Goal: Obtain resource: Obtain resource

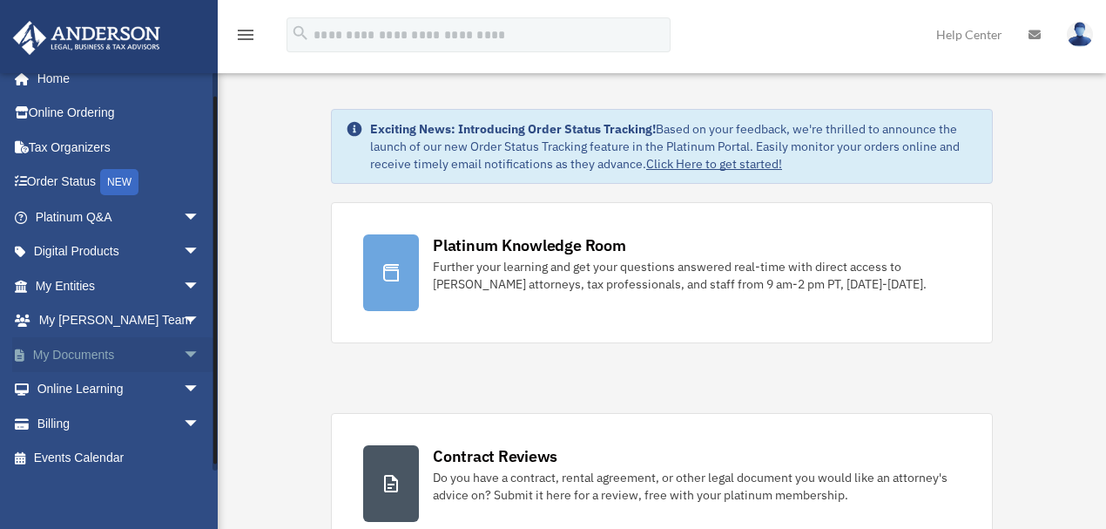
scroll to position [24, 0]
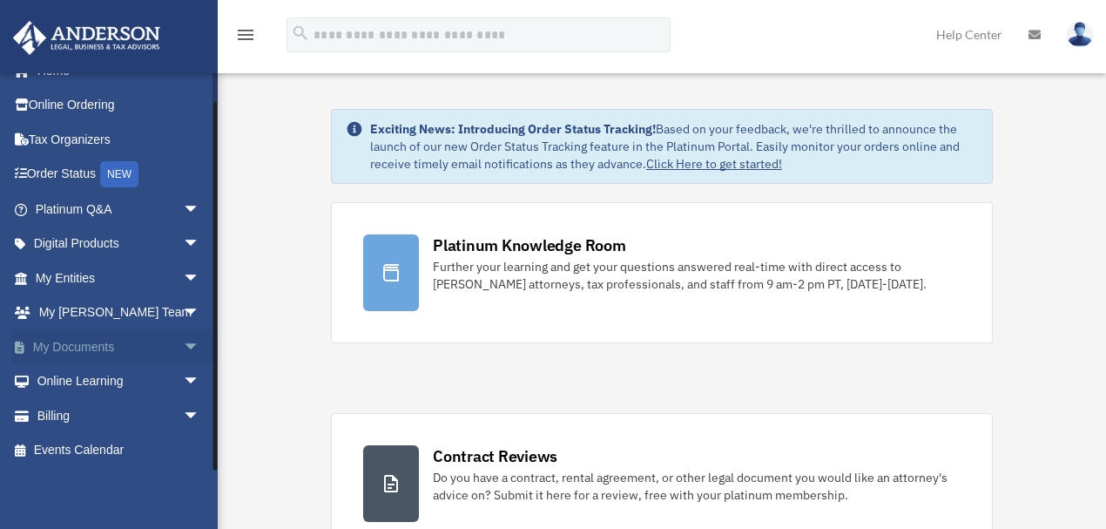
click at [185, 344] on span "arrow_drop_down" at bounding box center [200, 347] width 35 height 36
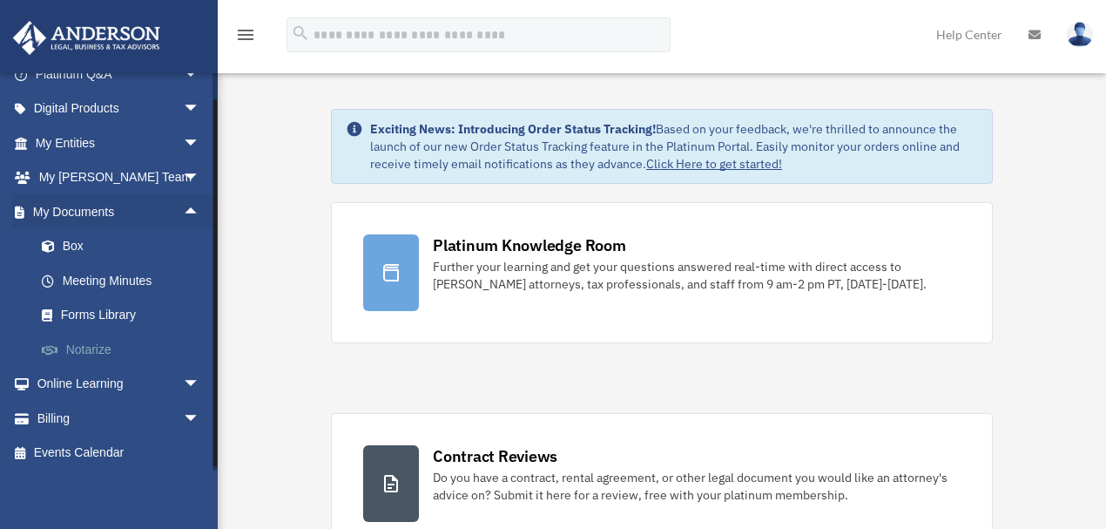
scroll to position [161, 0]
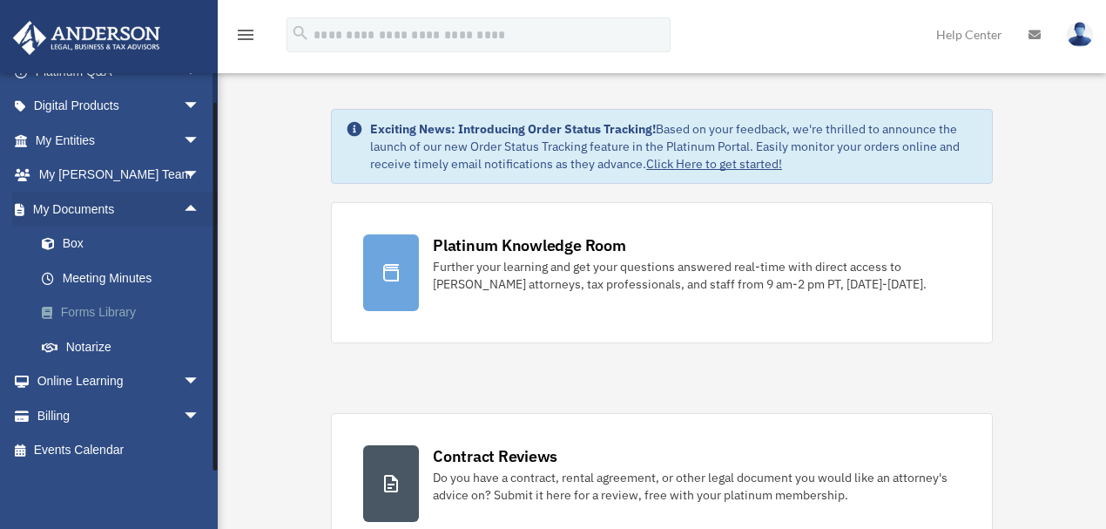
click at [96, 316] on link "Forms Library" at bounding box center [125, 312] width 202 height 35
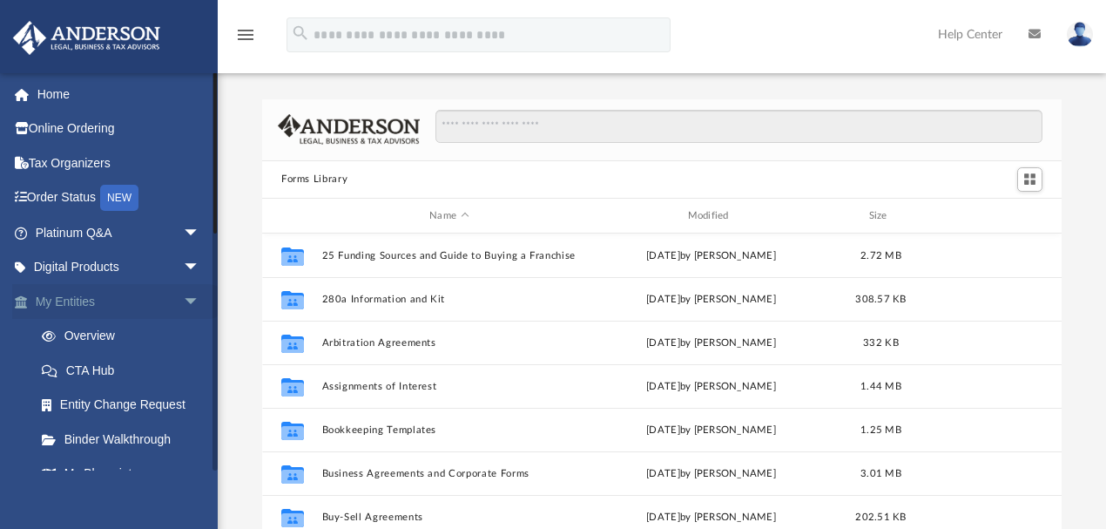
scroll to position [387, 791]
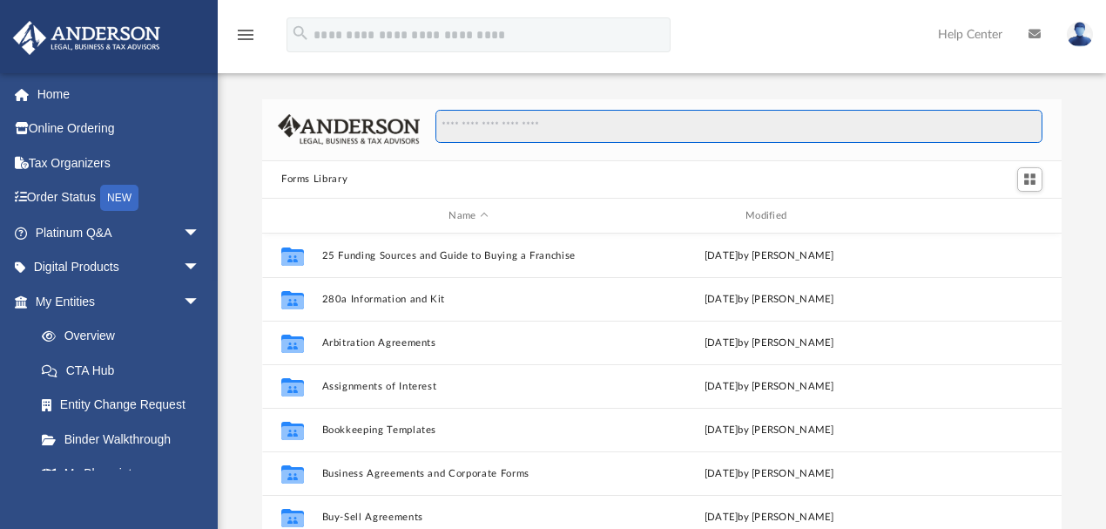
click at [493, 125] on input "Search files and folders" at bounding box center [738, 126] width 607 height 33
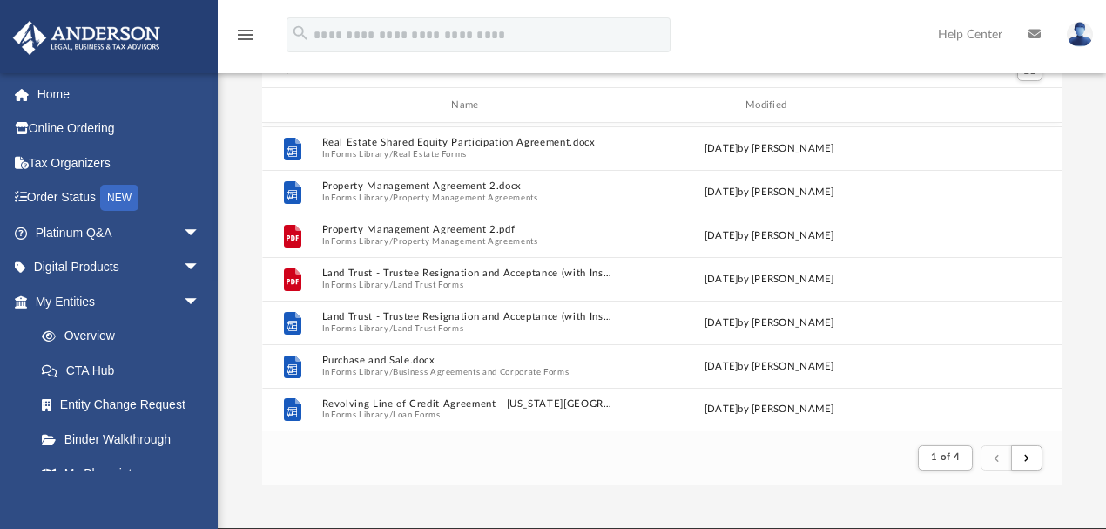
scroll to position [116, 0]
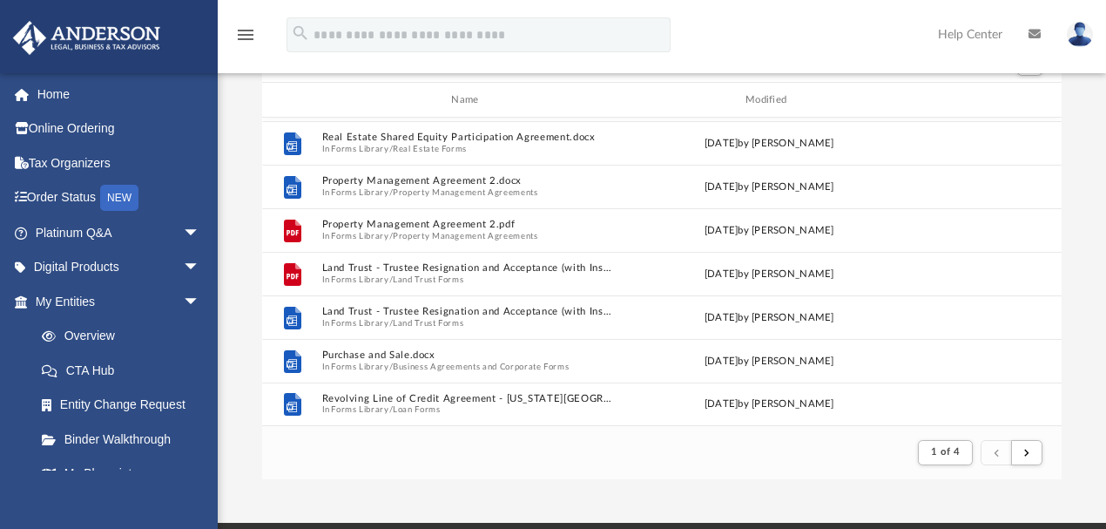
type input "*******"
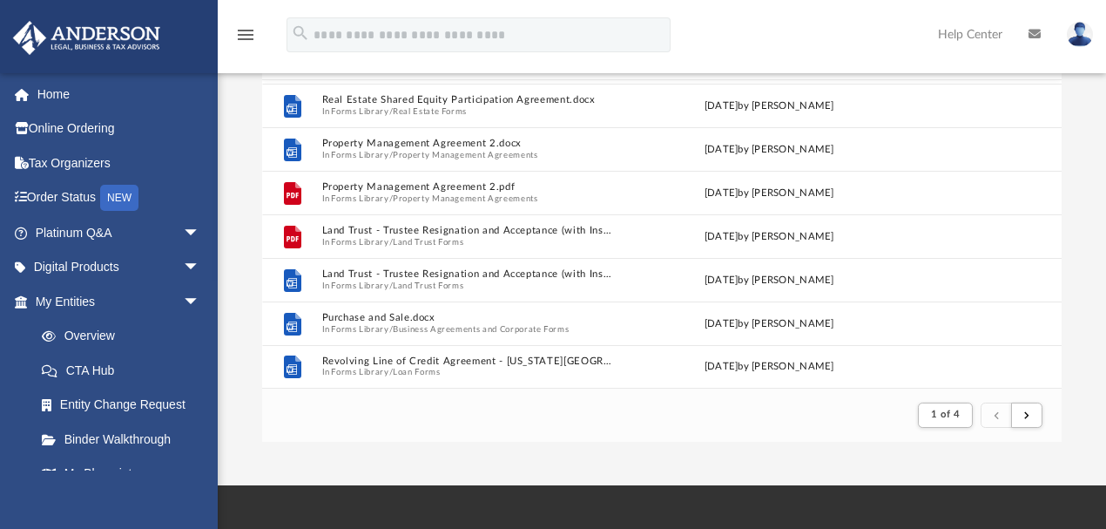
scroll to position [232, 0]
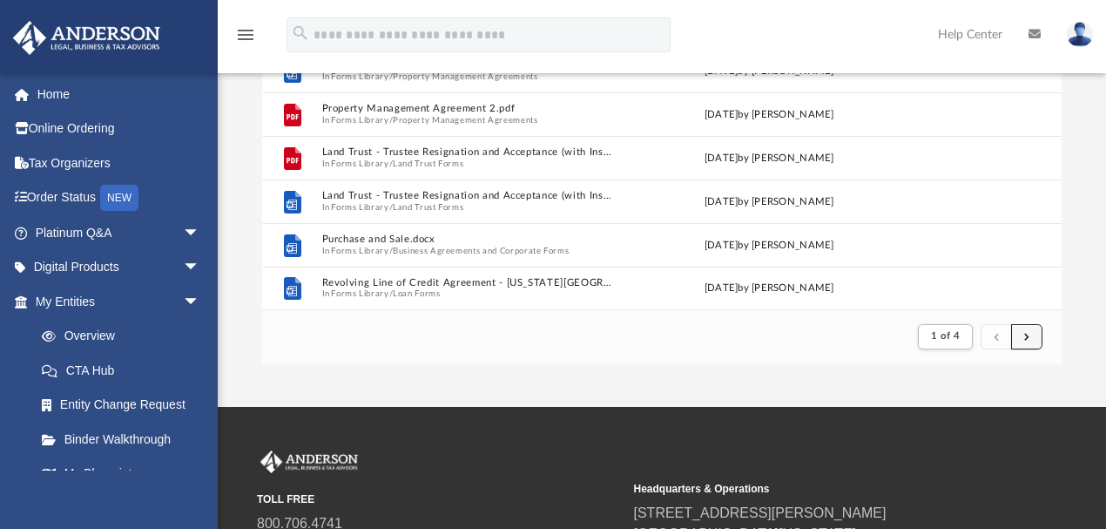
click at [1033, 340] on button "submit" at bounding box center [1026, 336] width 31 height 25
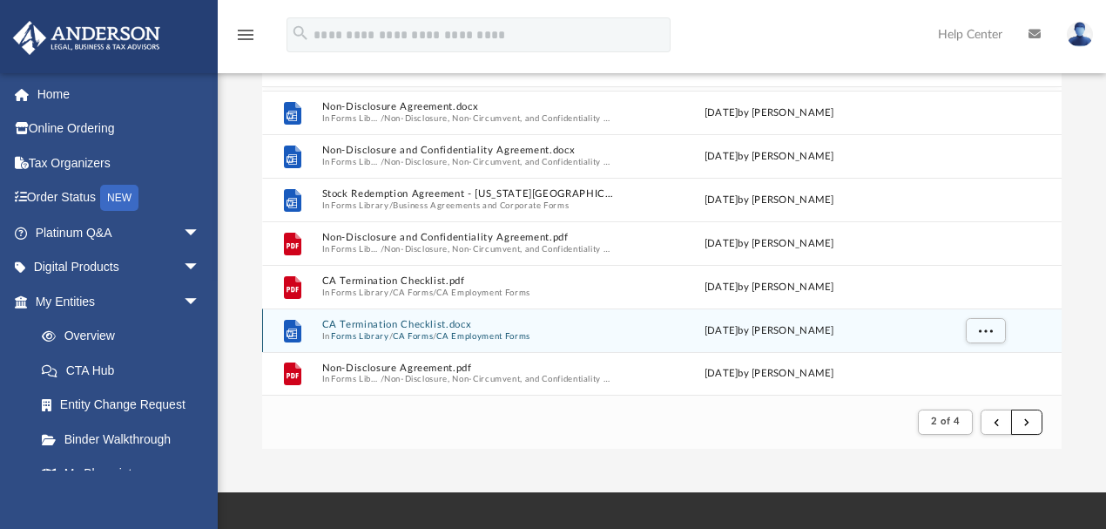
scroll to position [174, 0]
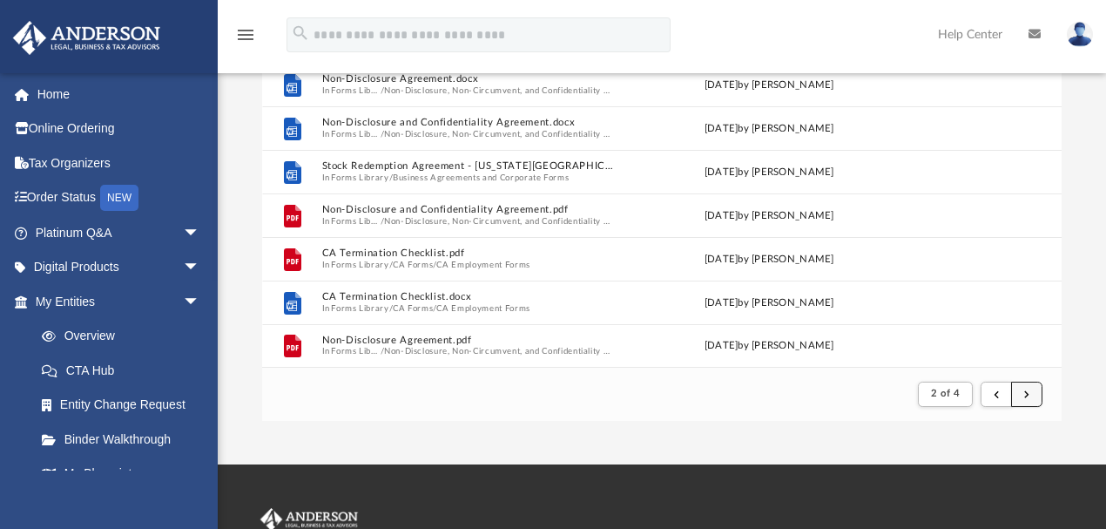
click at [1029, 392] on button "submit" at bounding box center [1026, 393] width 31 height 25
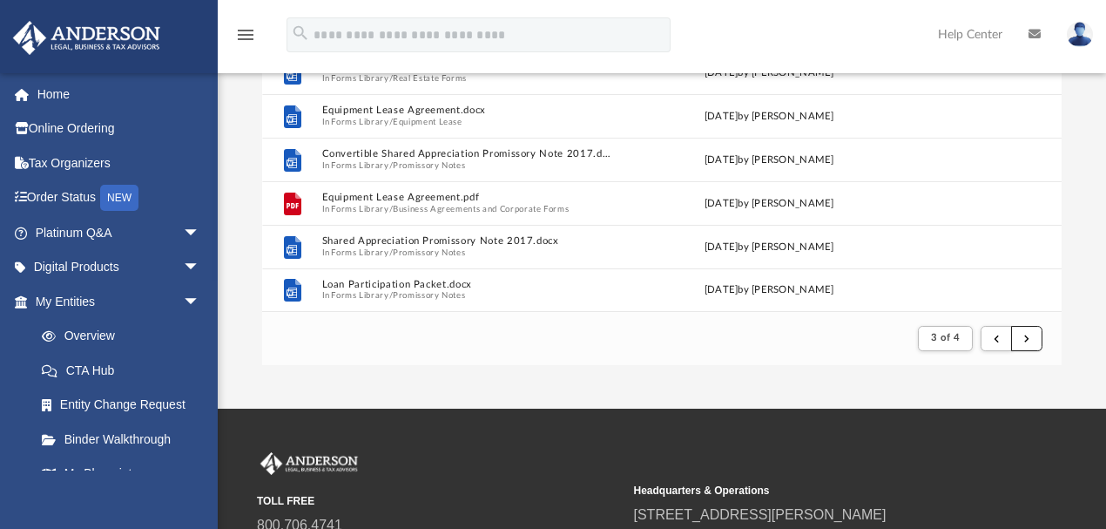
scroll to position [232, 0]
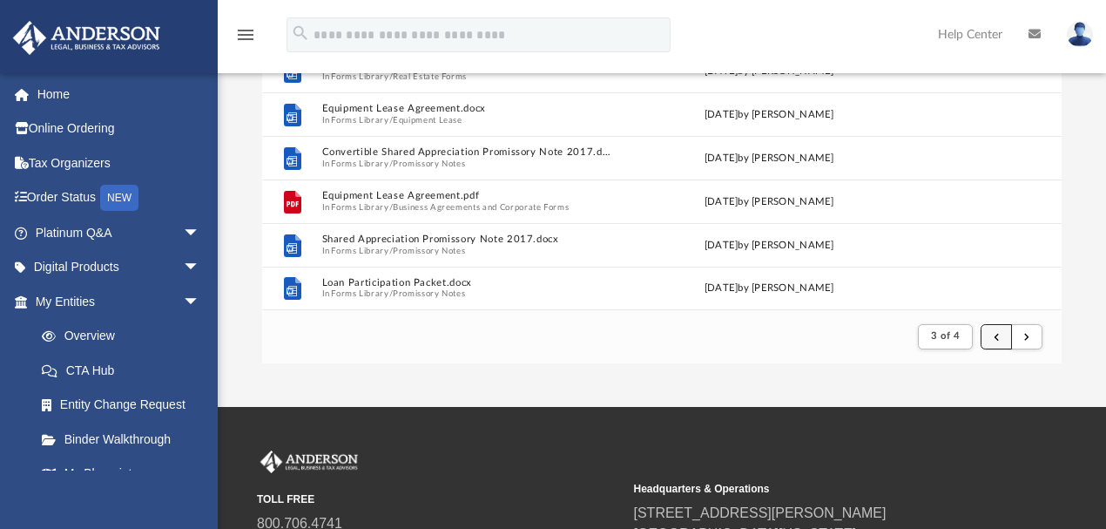
click at [991, 340] on button "submit" at bounding box center [995, 336] width 31 height 25
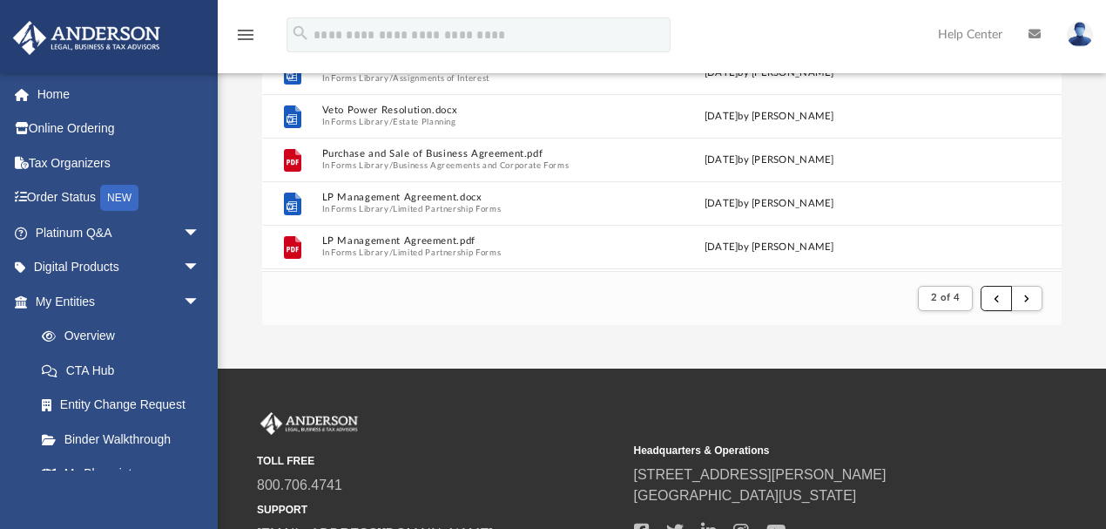
scroll to position [348, 0]
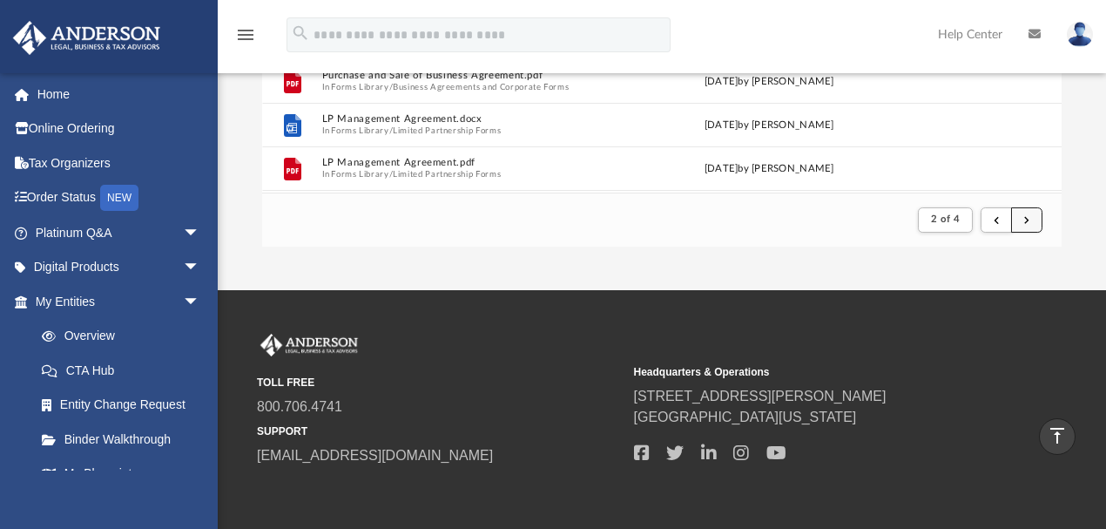
click at [1025, 223] on span "submit" at bounding box center [1026, 219] width 5 height 10
click at [1029, 225] on button "submit" at bounding box center [1026, 219] width 31 height 25
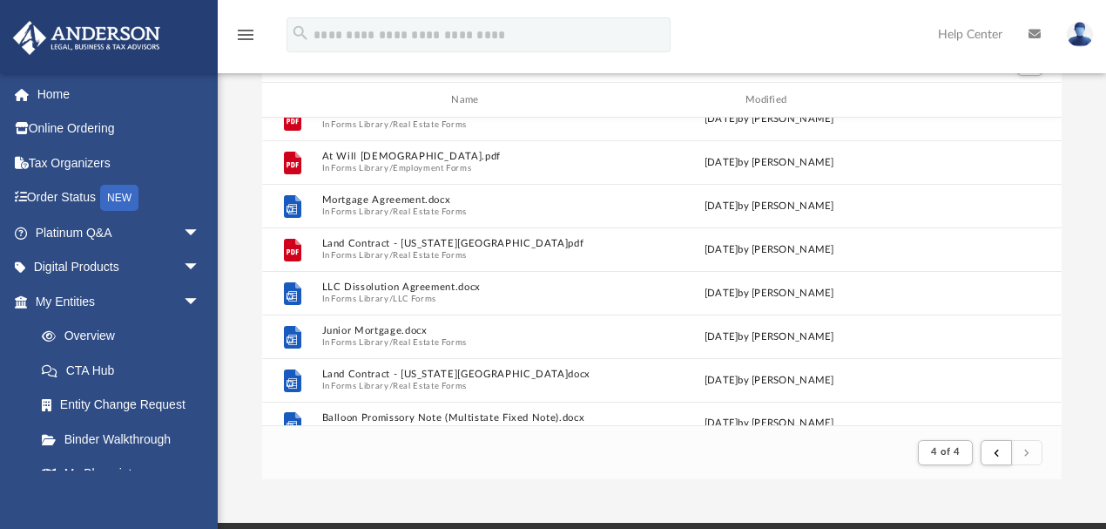
scroll to position [171, 0]
